Goal: Task Accomplishment & Management: Use online tool/utility

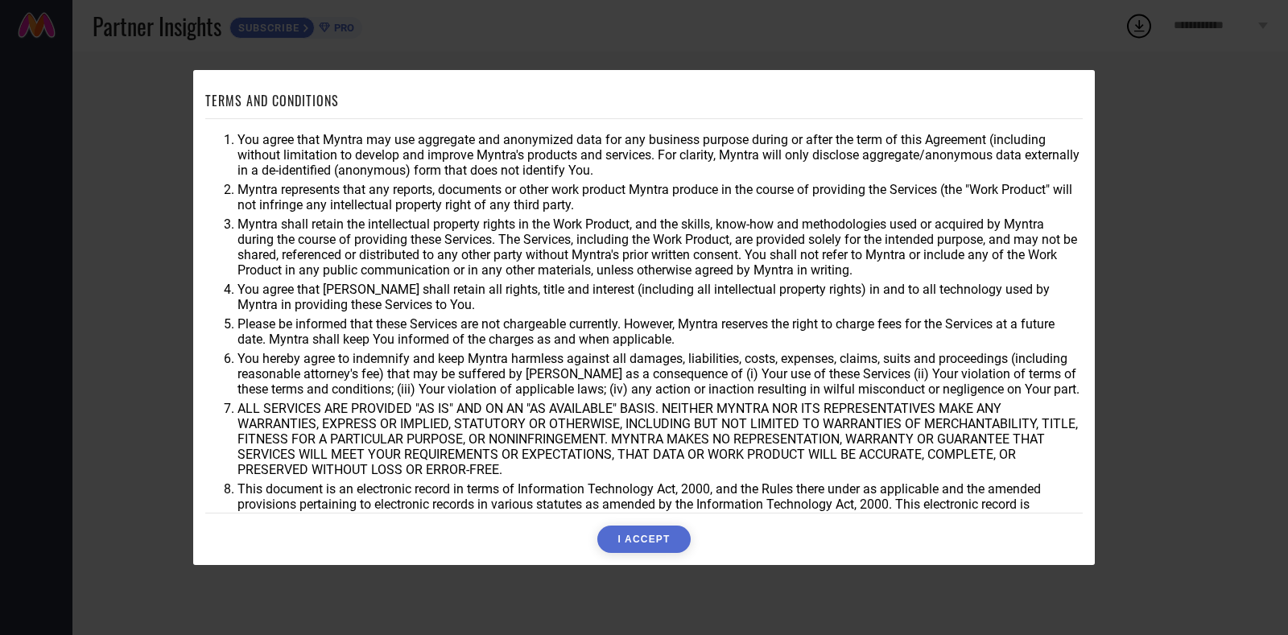
scroll to position [43, 0]
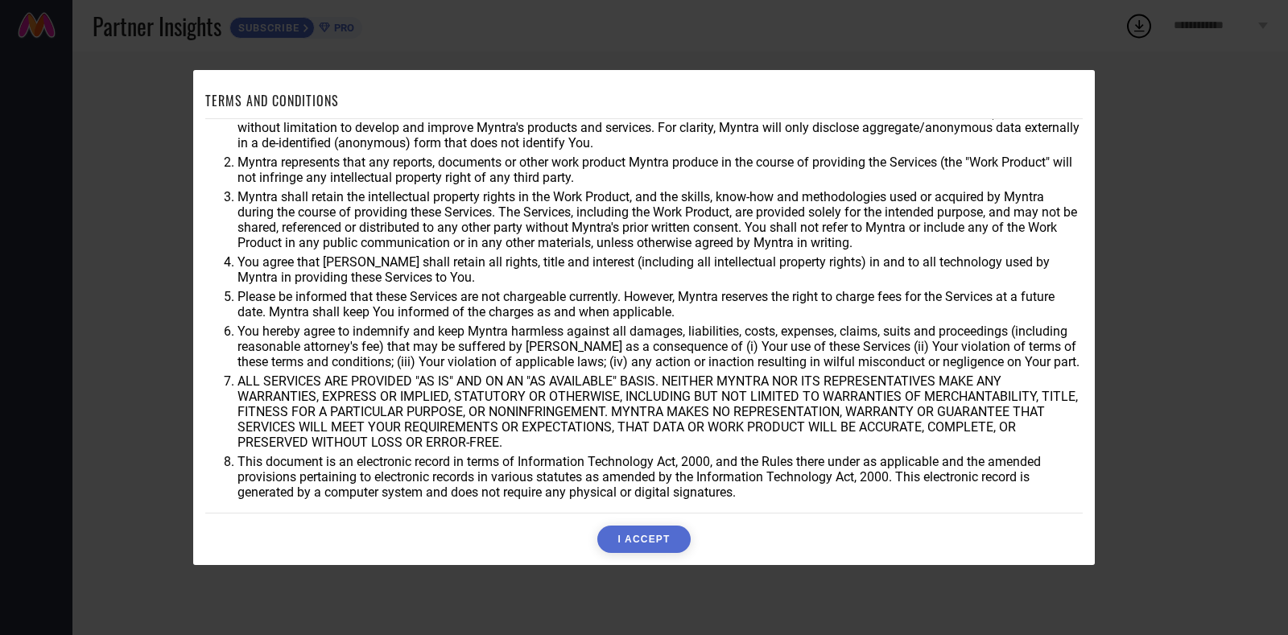
click at [643, 552] on button "I ACCEPT" at bounding box center [643, 539] width 93 height 27
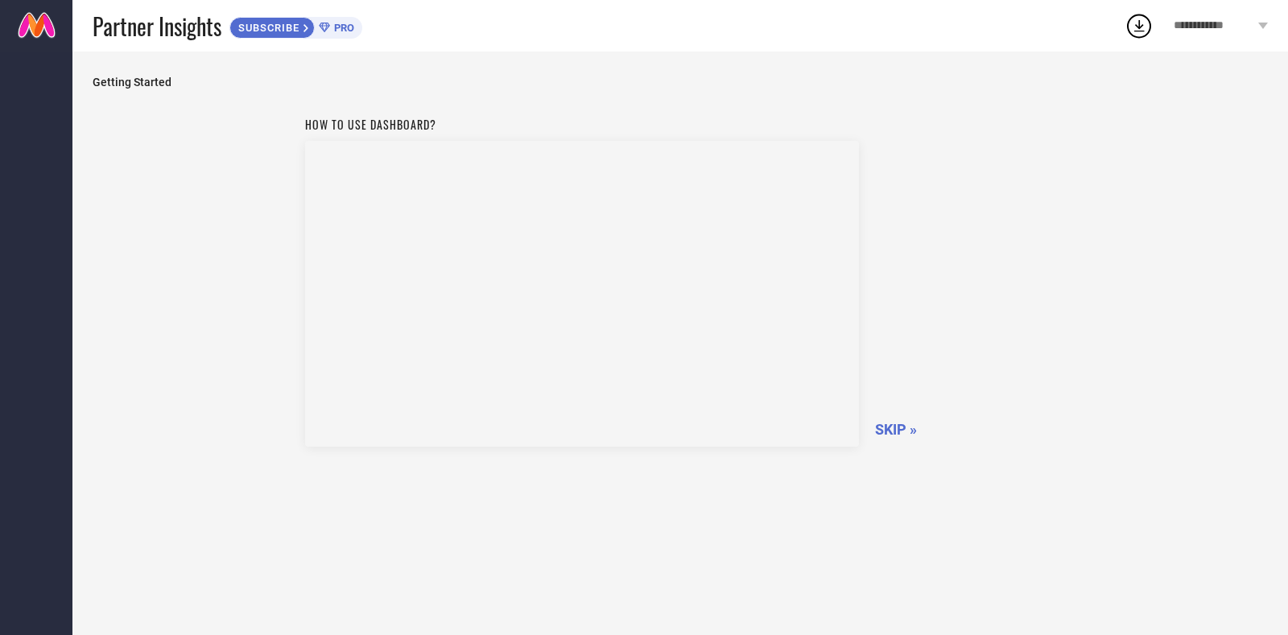
click at [892, 431] on span "SKIP »" at bounding box center [896, 429] width 42 height 17
